Goal: Obtain resource: Obtain resource

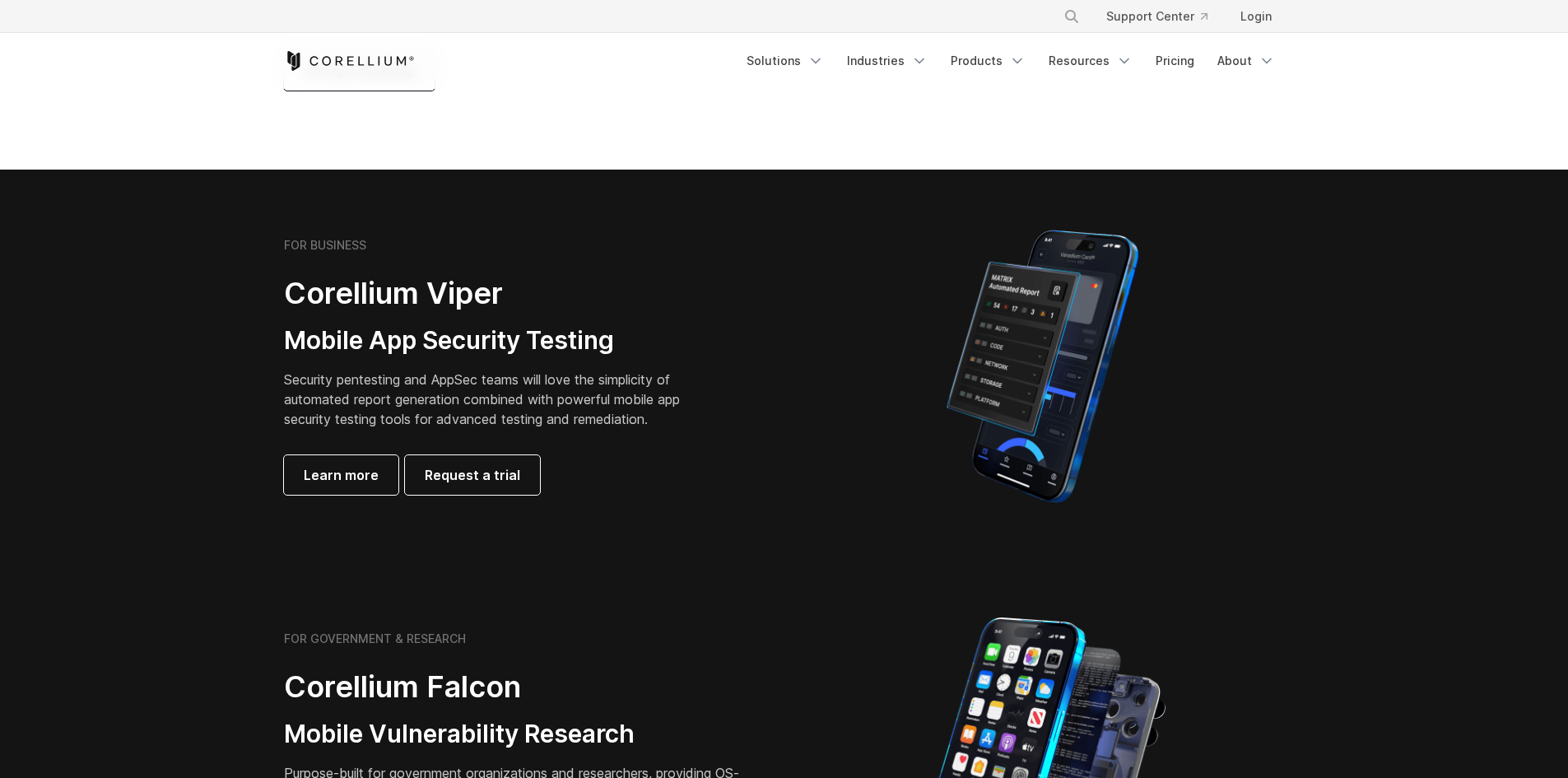
scroll to position [247, 0]
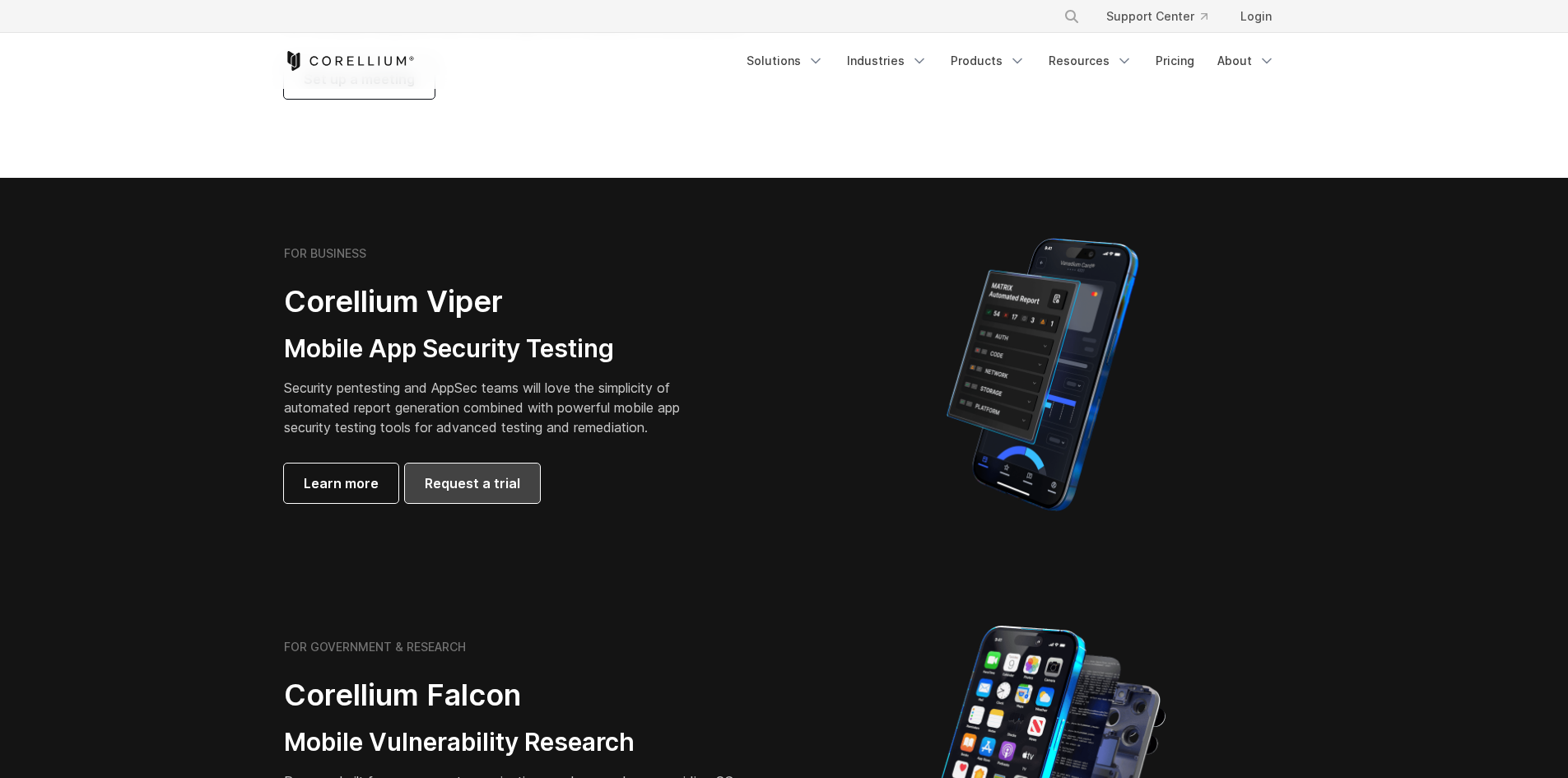
click at [500, 490] on span "Request a trial" at bounding box center [472, 483] width 96 height 20
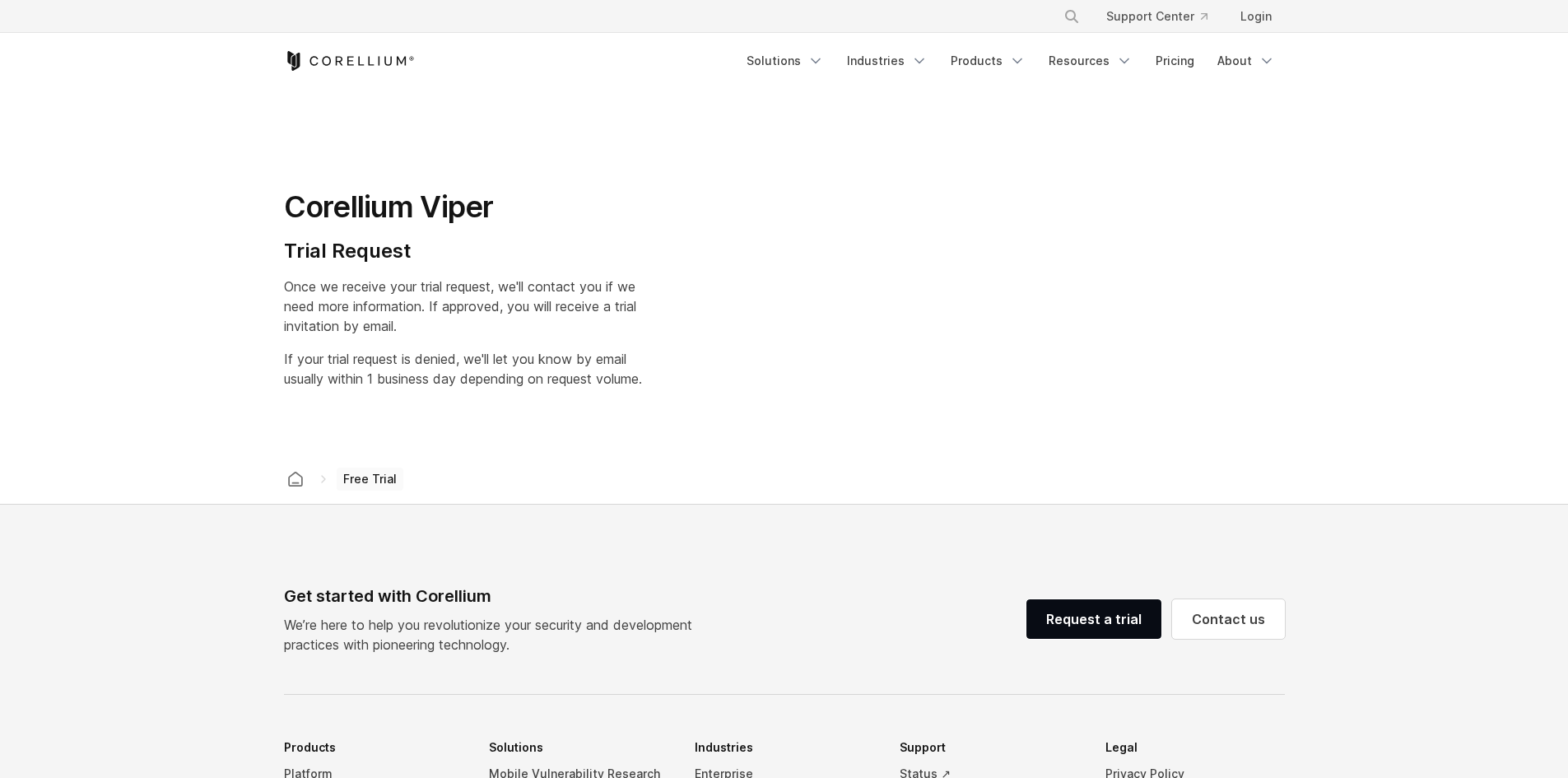
scroll to position [84, 0]
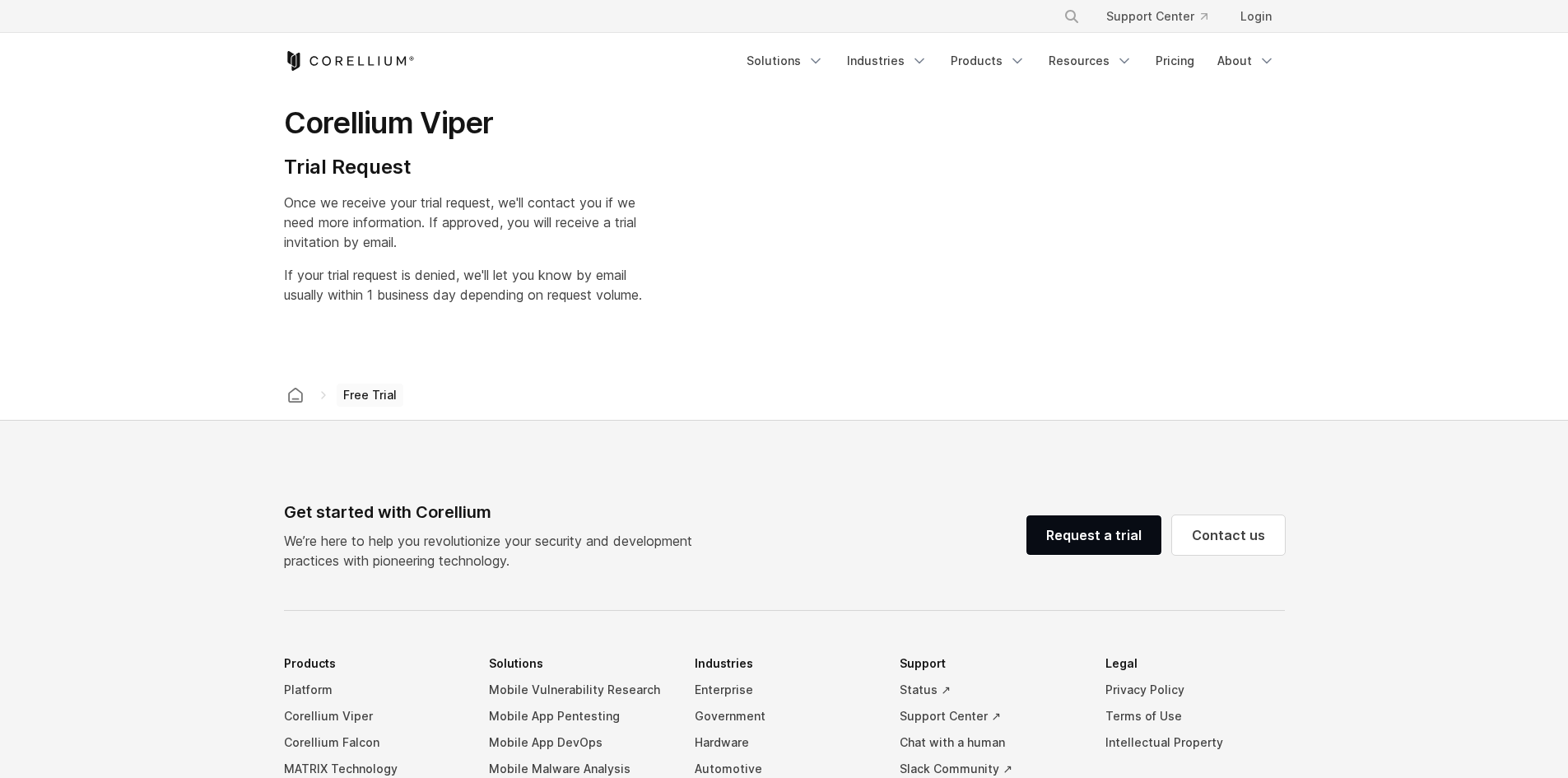
select select "**"
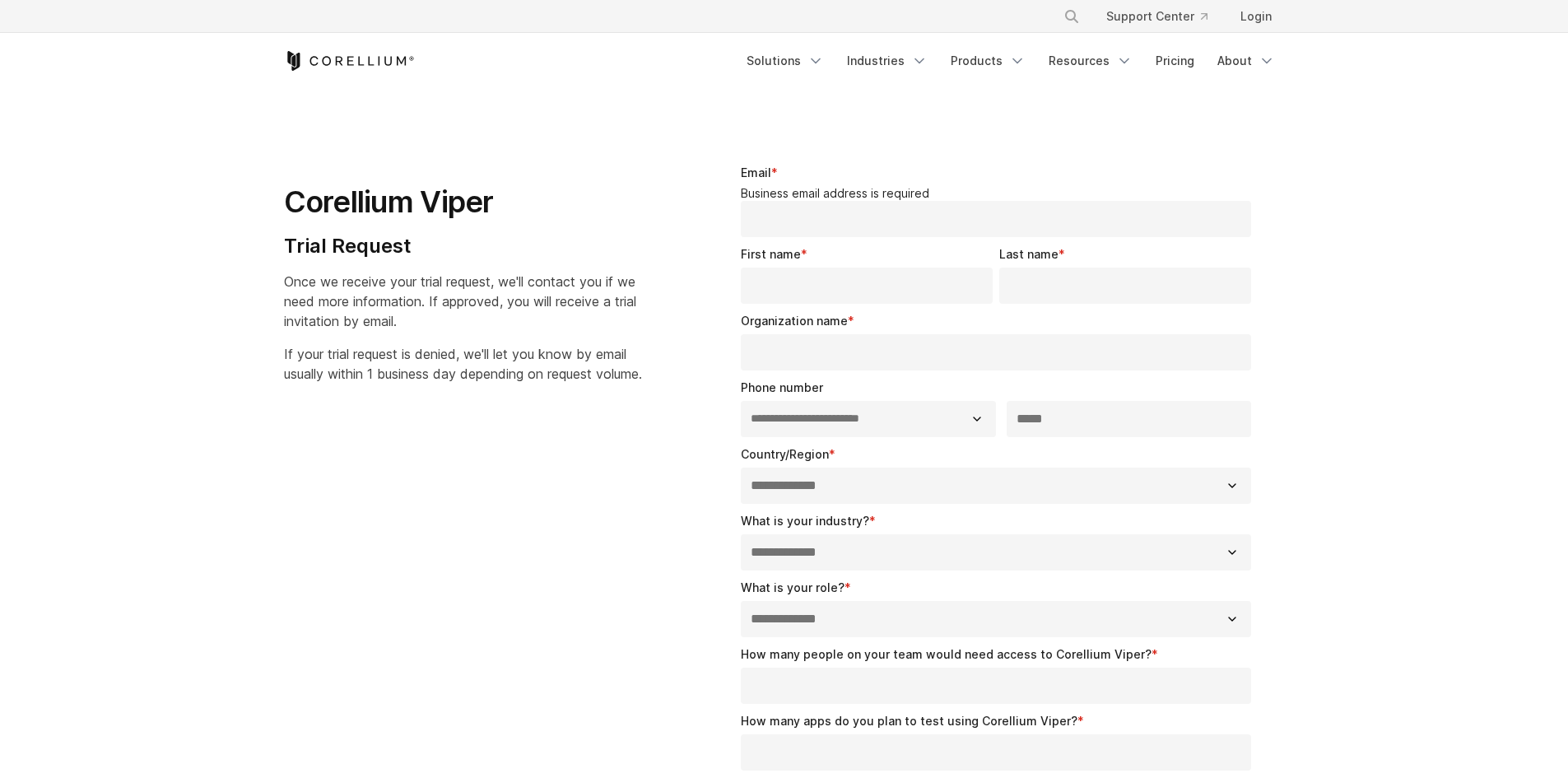
scroll to position [0, 0]
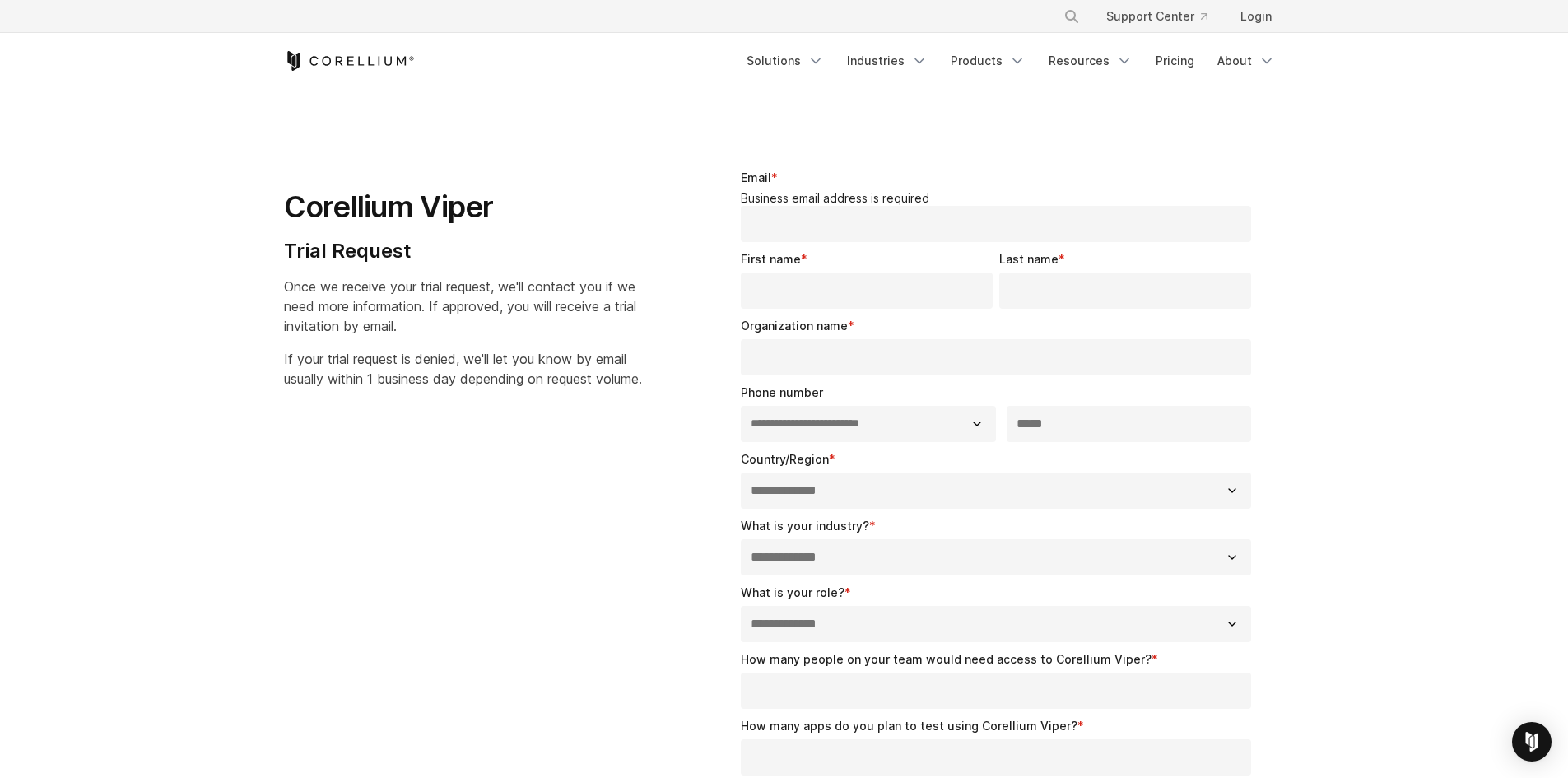
click at [899, 100] on section "**********" at bounding box center [784, 589] width 1568 height 1000
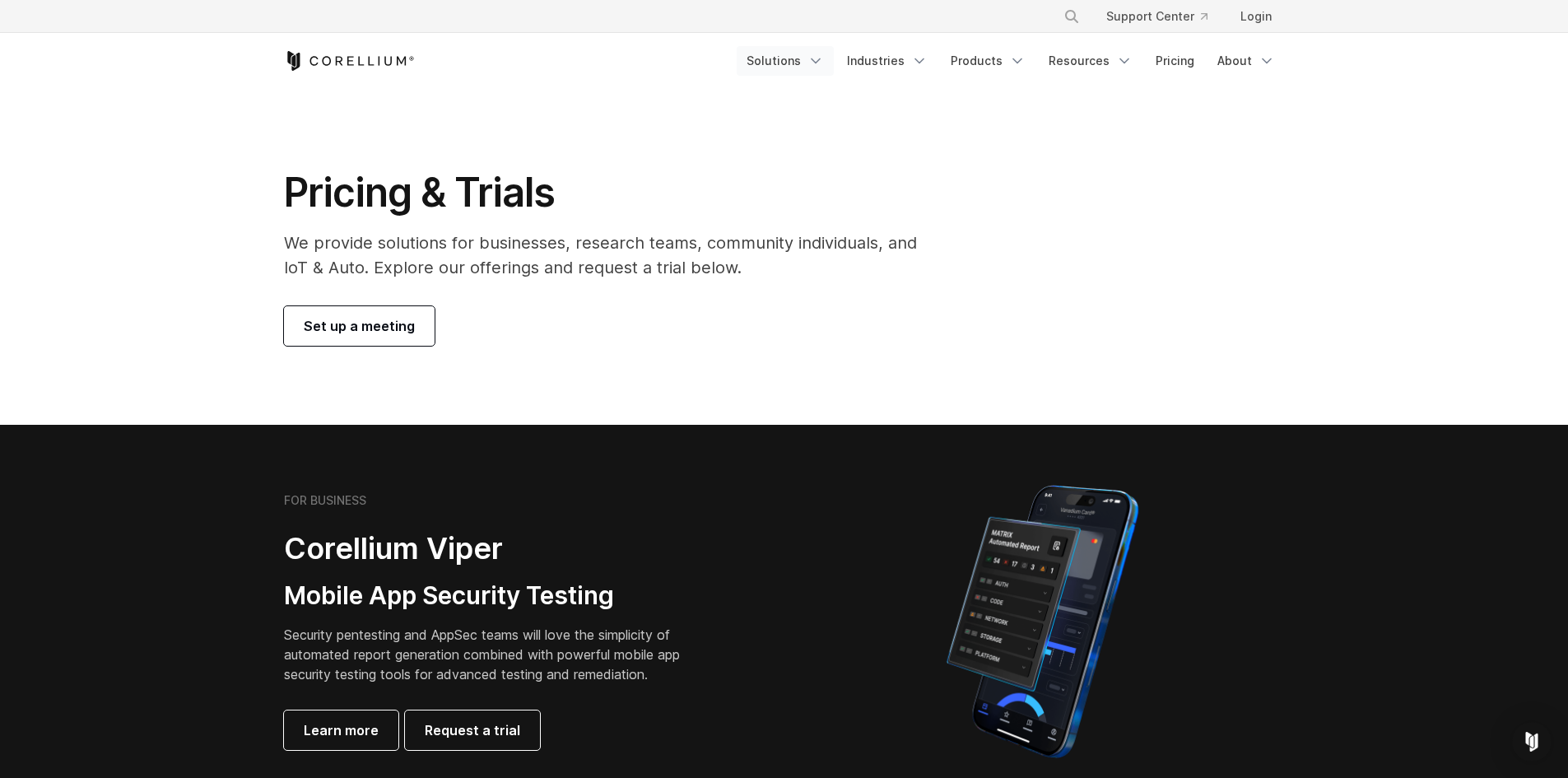
click at [804, 63] on link "Solutions" at bounding box center [785, 60] width 97 height 29
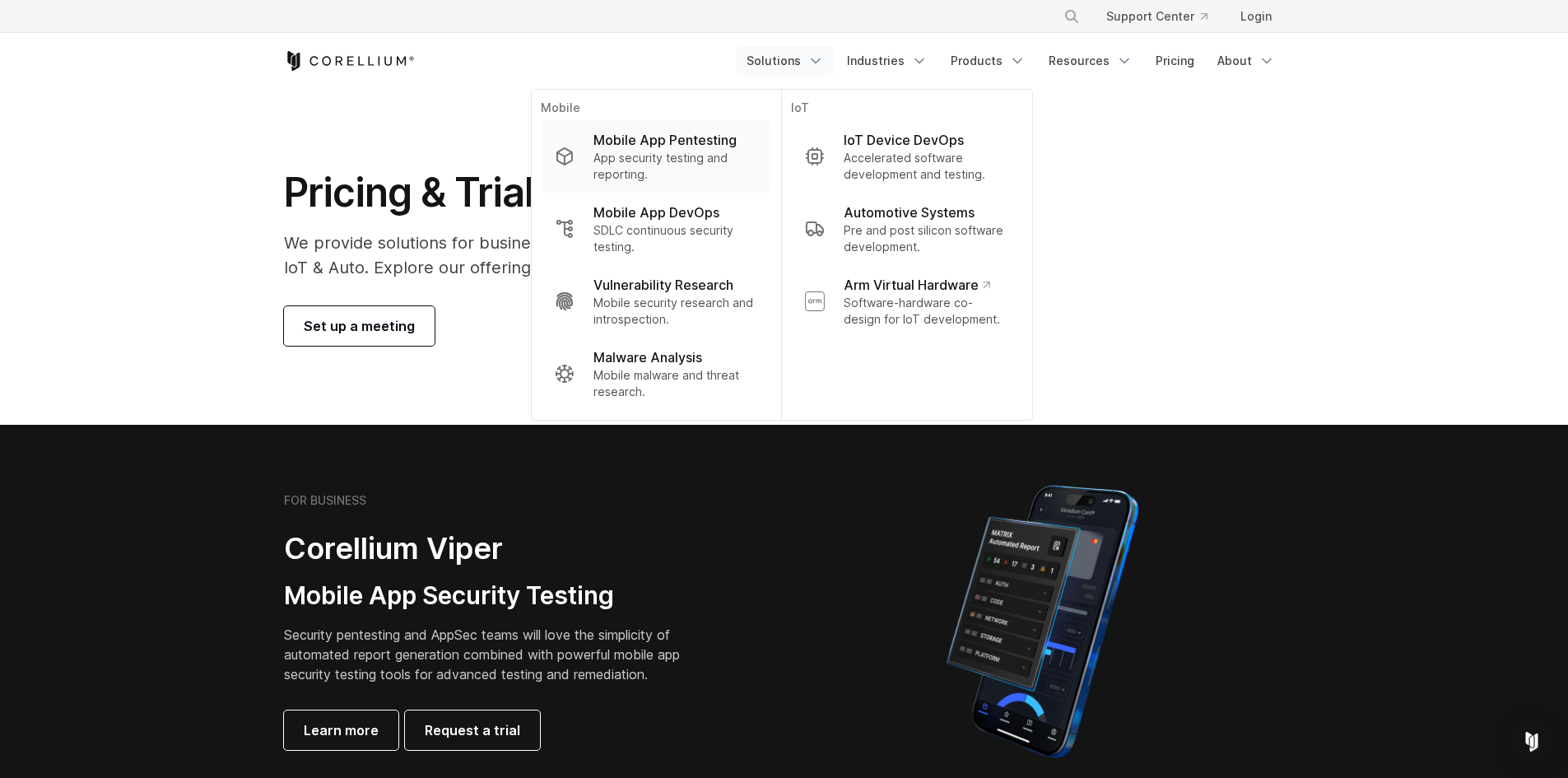
click at [710, 174] on p "App security testing and reporting." at bounding box center [675, 166] width 163 height 33
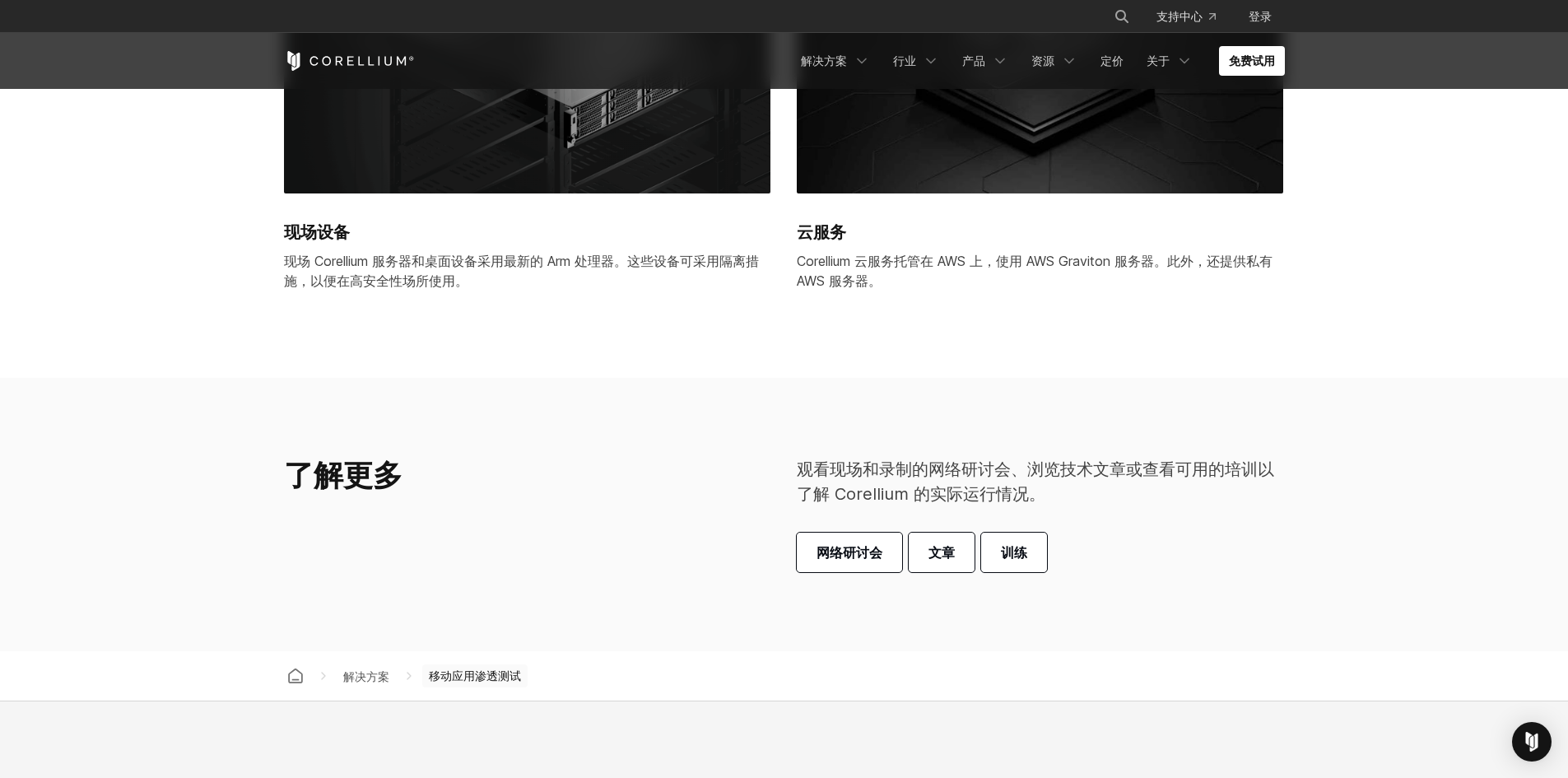
scroll to position [4465, 0]
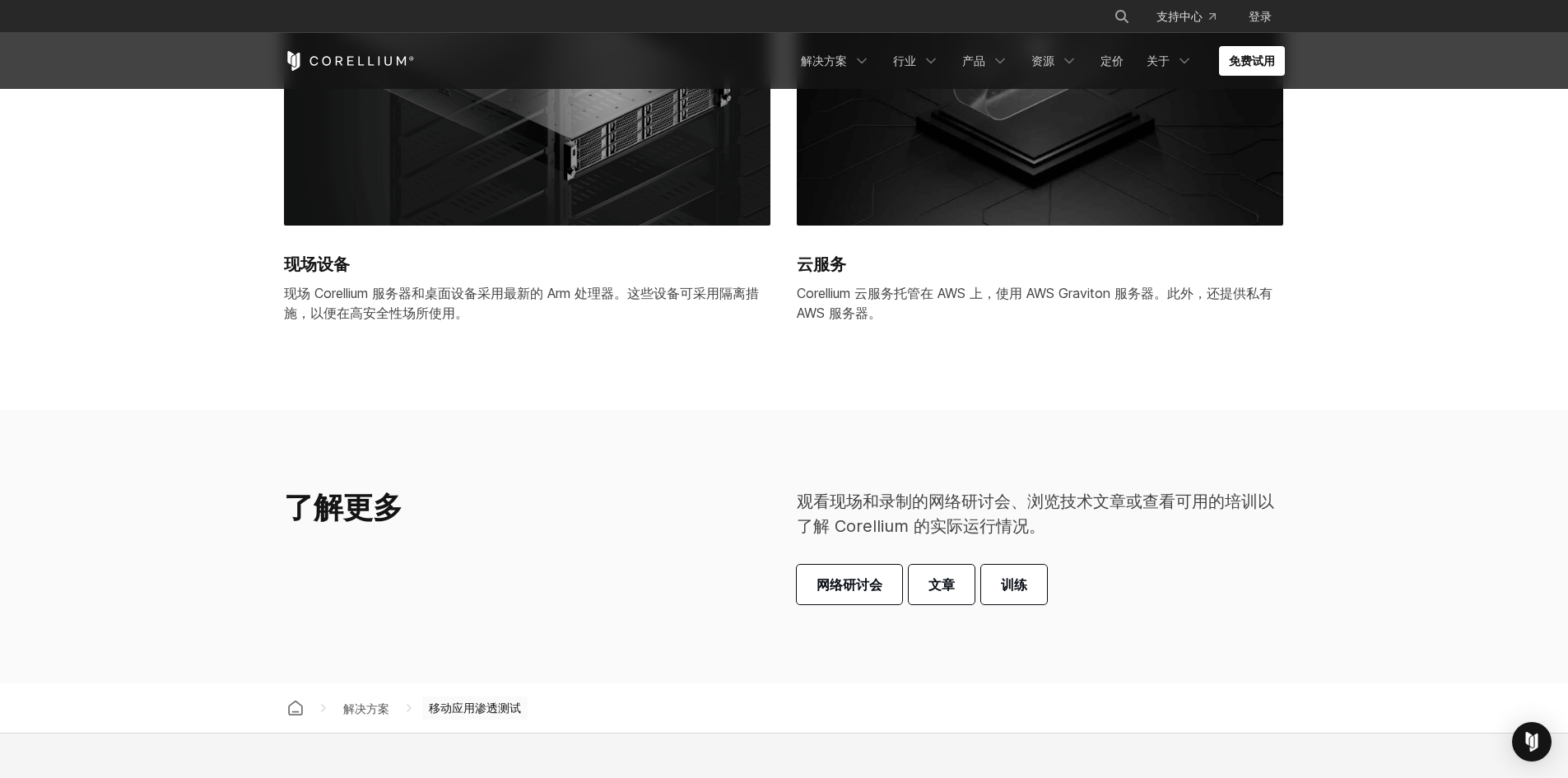
click at [1133, 268] on h2 "云服务" at bounding box center [1040, 264] width 487 height 25
click at [992, 162] on img at bounding box center [1040, 74] width 487 height 303
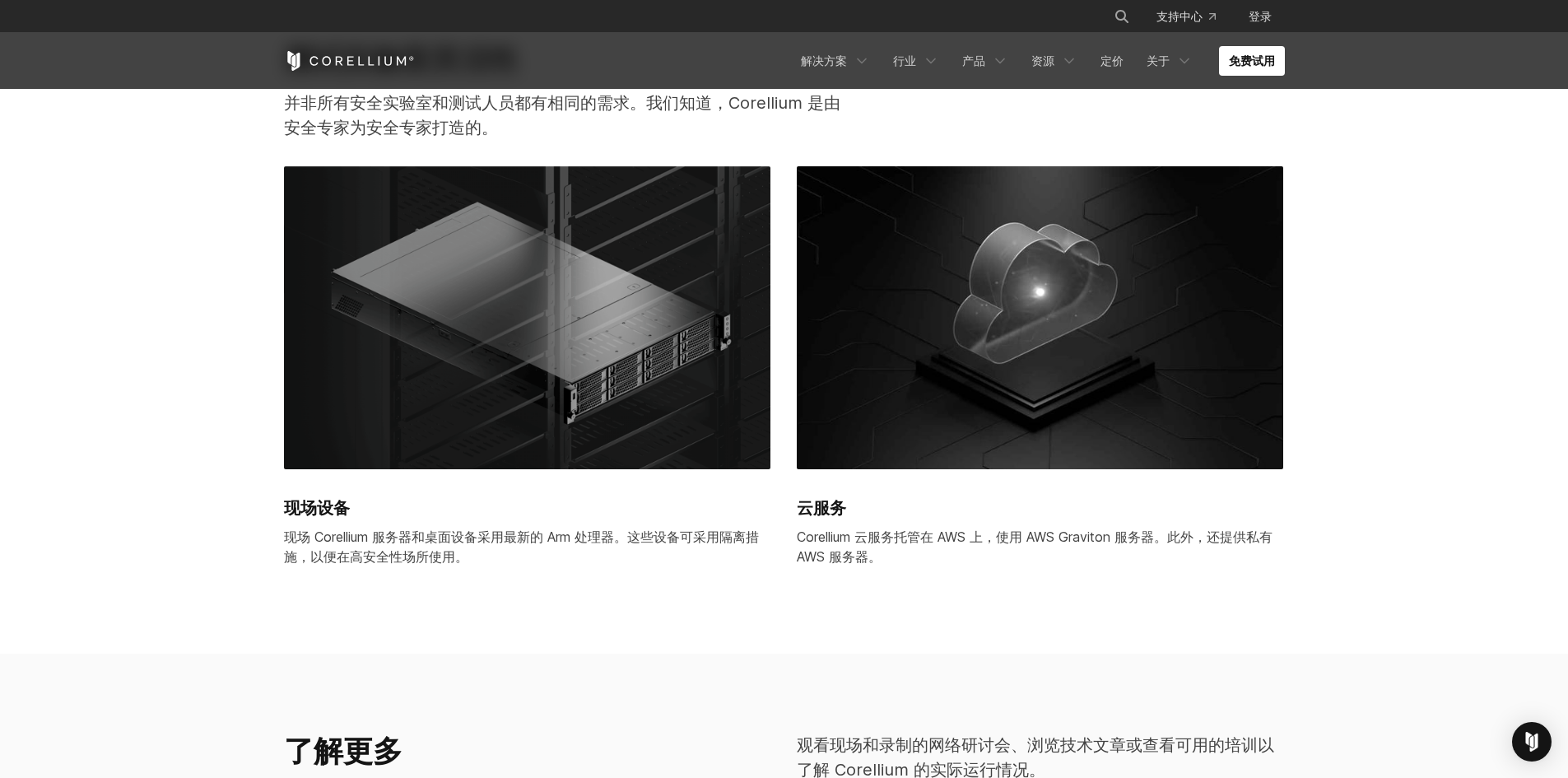
scroll to position [4219, 0]
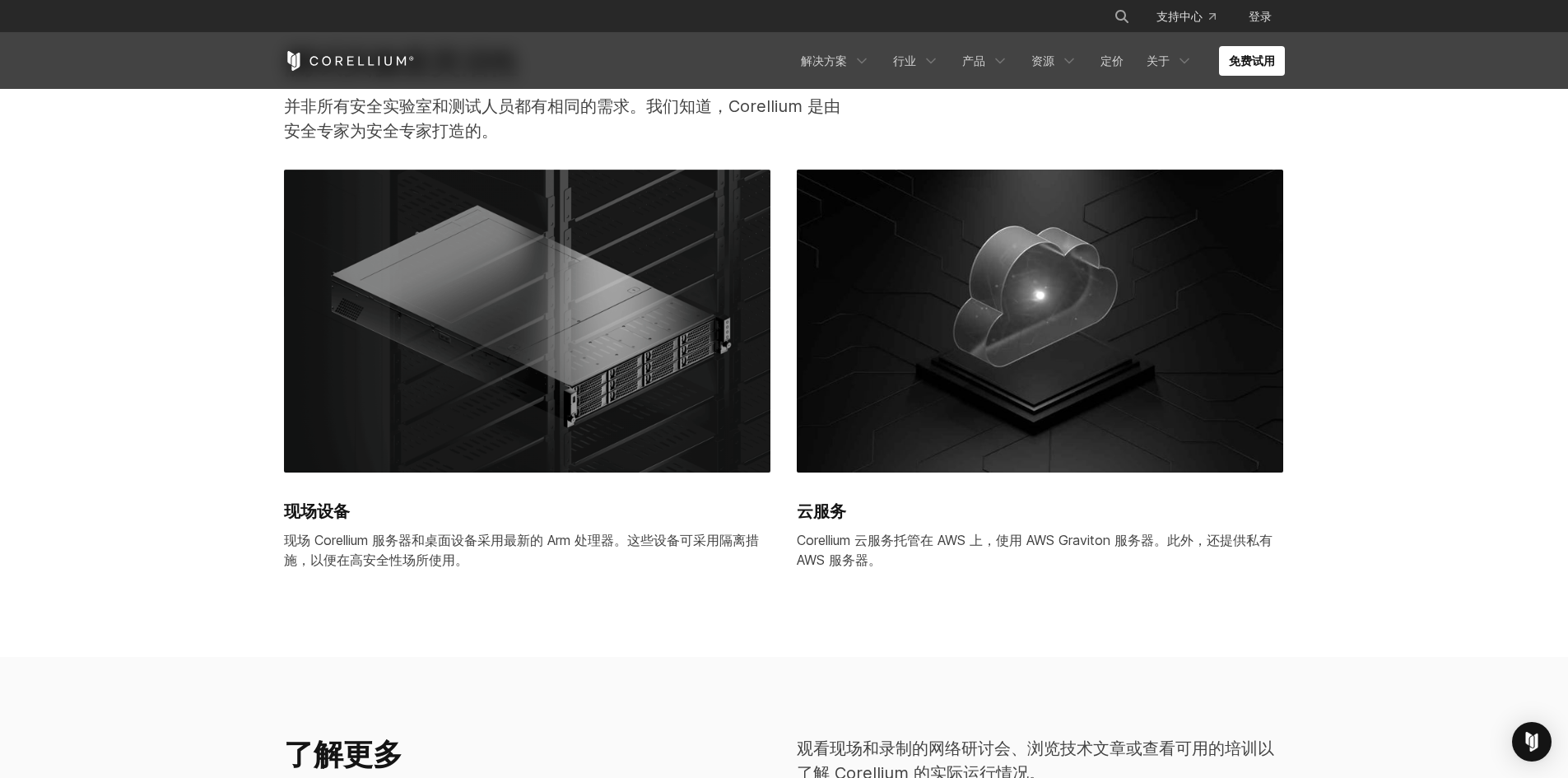
click at [999, 326] on img at bounding box center [1040, 321] width 487 height 303
click at [1100, 55] on font "定价" at bounding box center [1111, 60] width 23 height 14
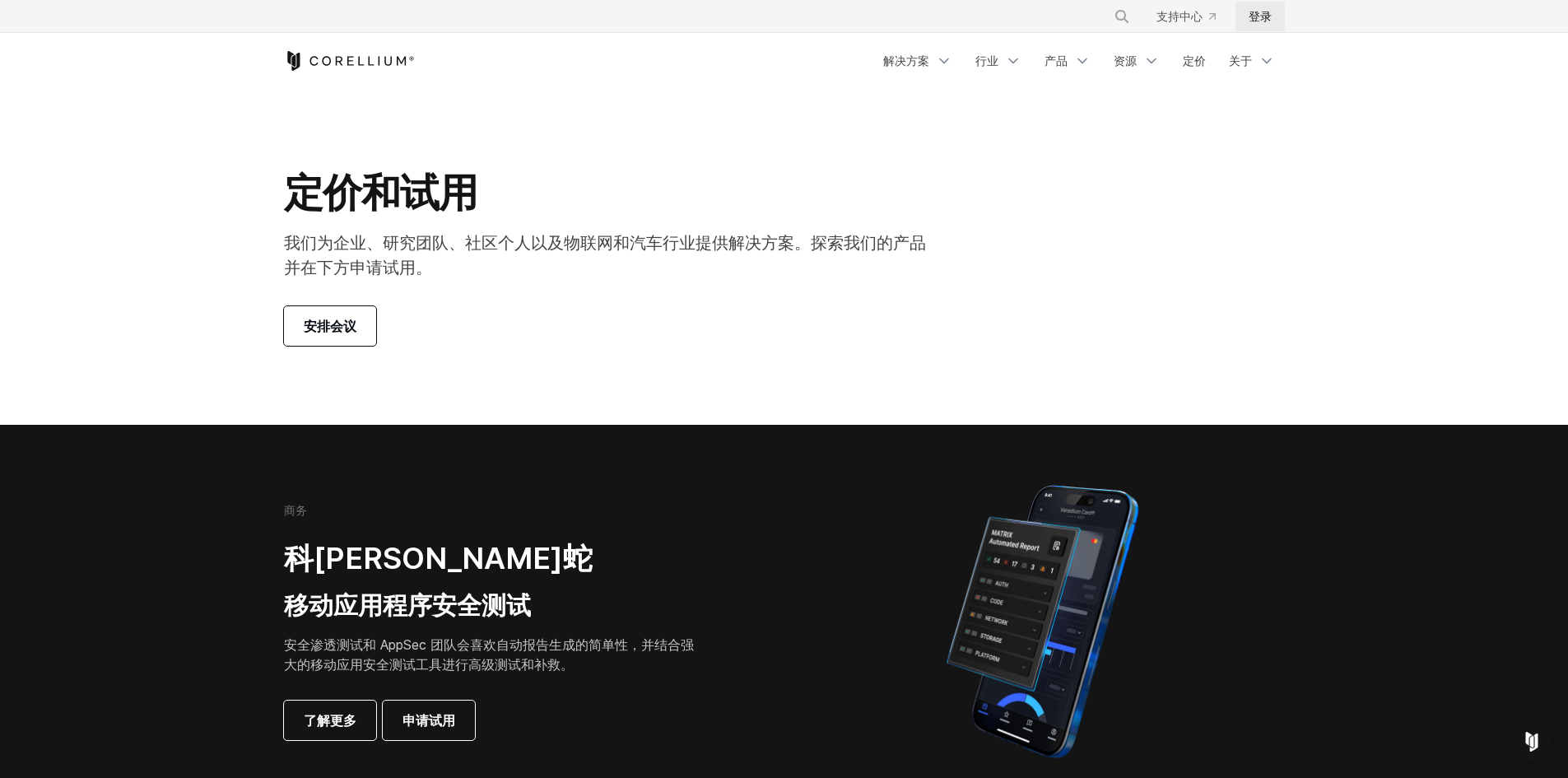
click at [1276, 17] on link "登录" at bounding box center [1260, 16] width 49 height 29
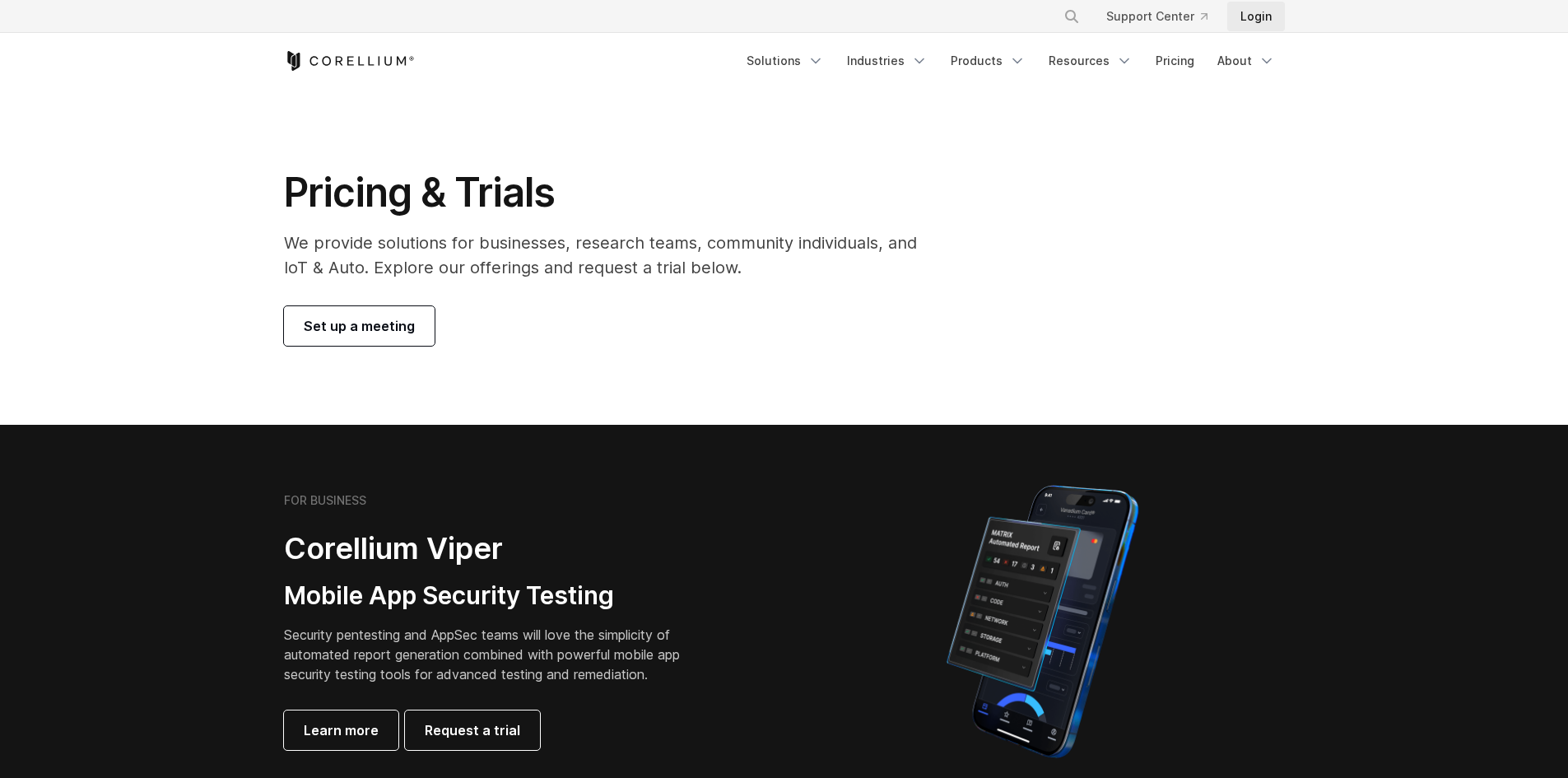
click at [1258, 18] on link "Login" at bounding box center [1256, 16] width 58 height 29
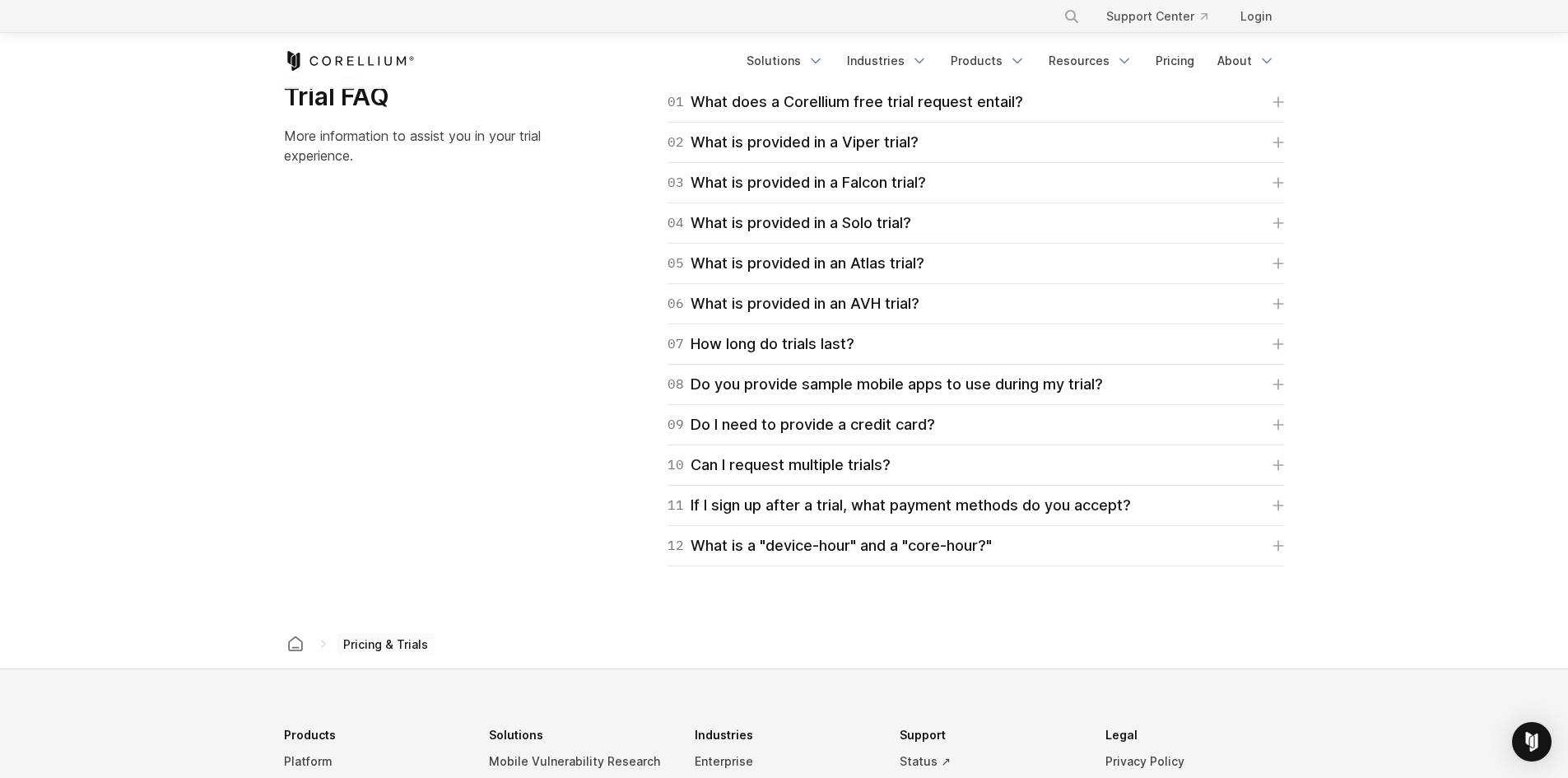
scroll to position [2562, 0]
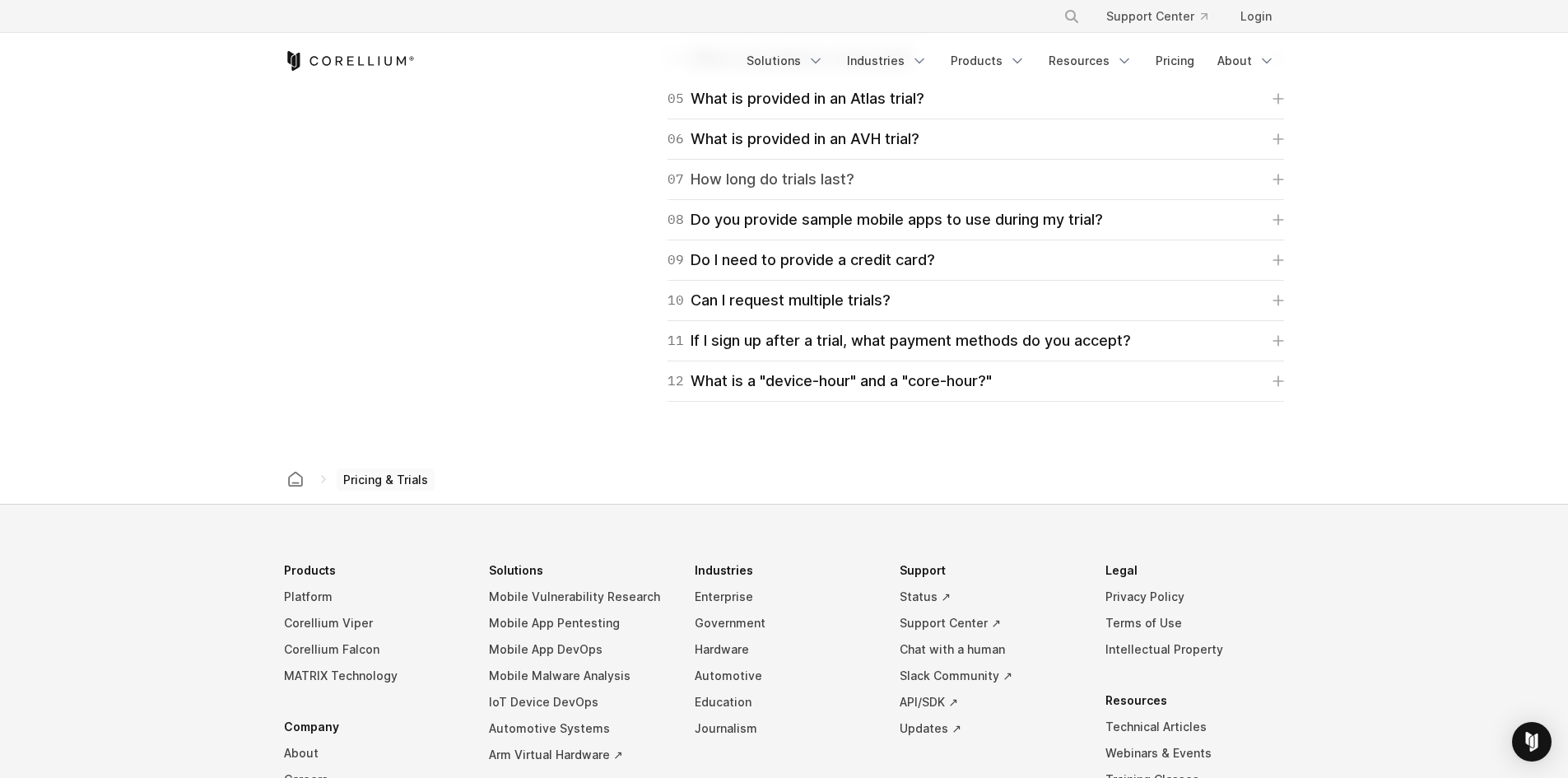
click at [826, 178] on div "07 How long do trials last?" at bounding box center [761, 179] width 187 height 23
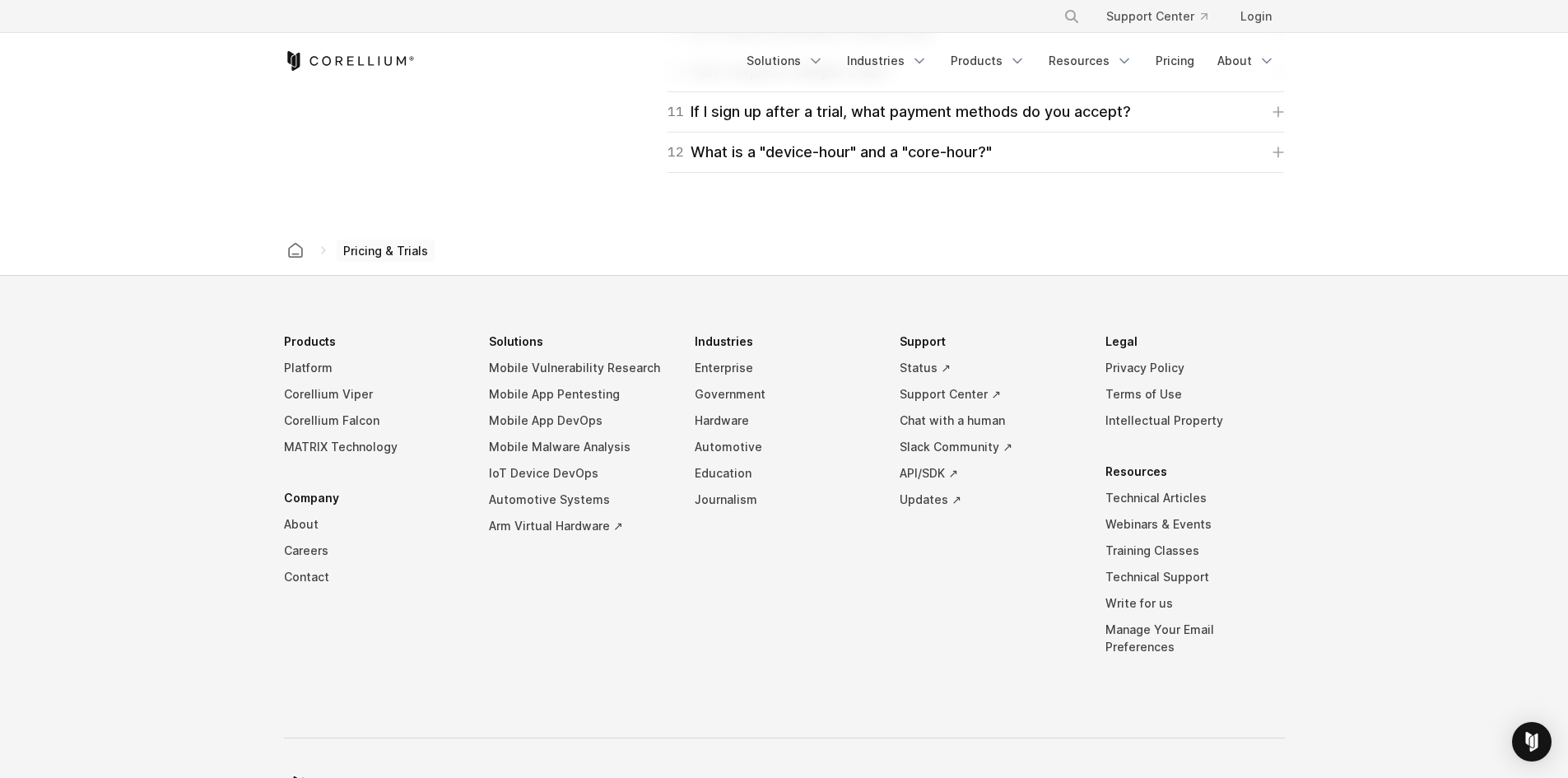
scroll to position [2859, 0]
